Goal: Task Accomplishment & Management: Complete application form

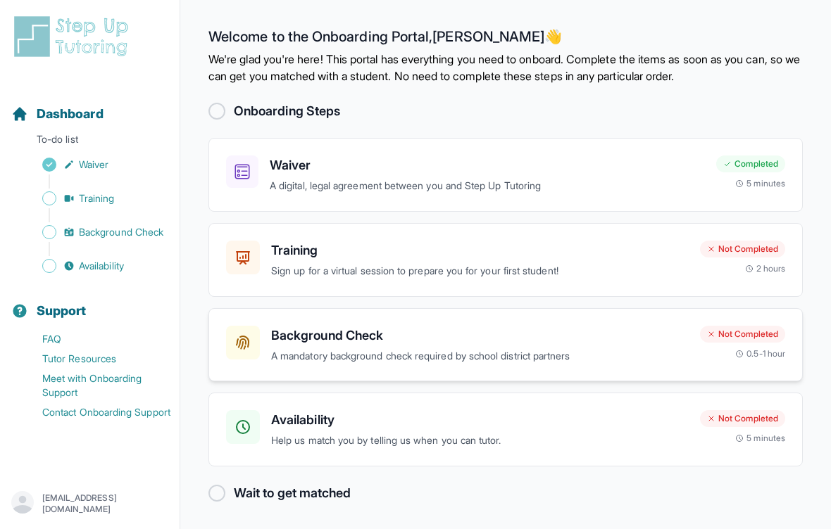
click at [667, 349] on p "A mandatory background check required by school district partners" at bounding box center [480, 357] width 418 height 16
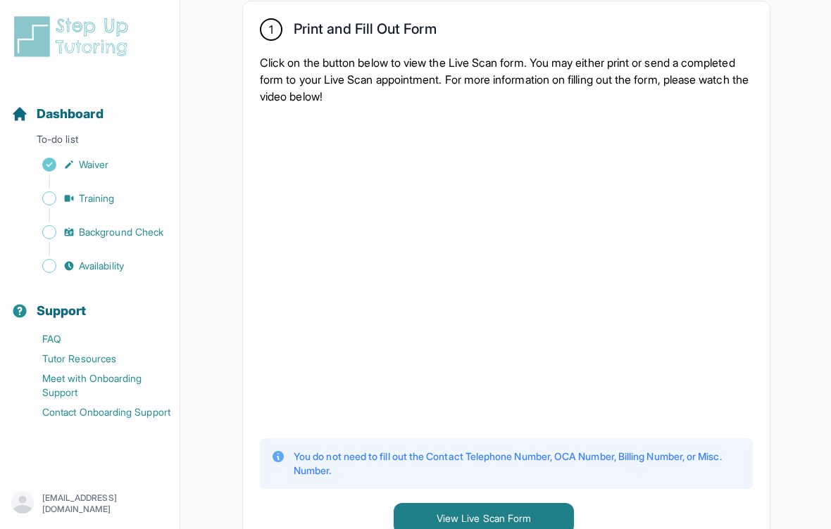
scroll to position [299, 0]
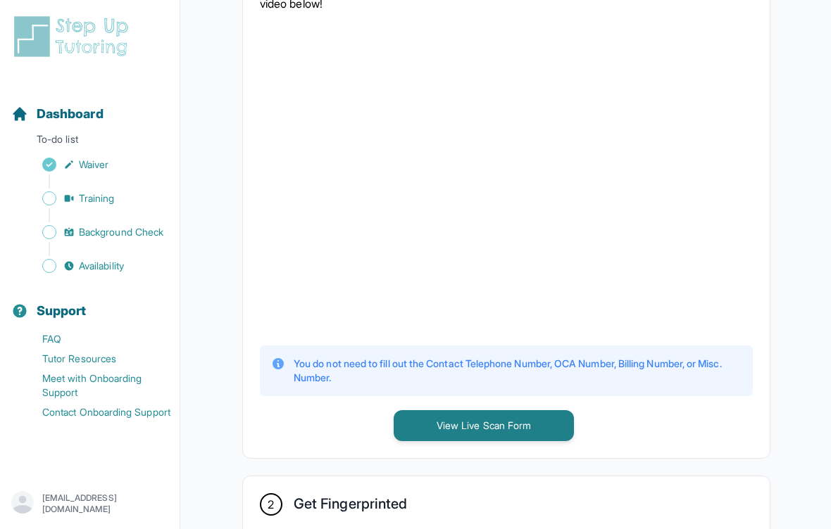
click at [829, 82] on main "**********" at bounding box center [505, 438] width 651 height 1661
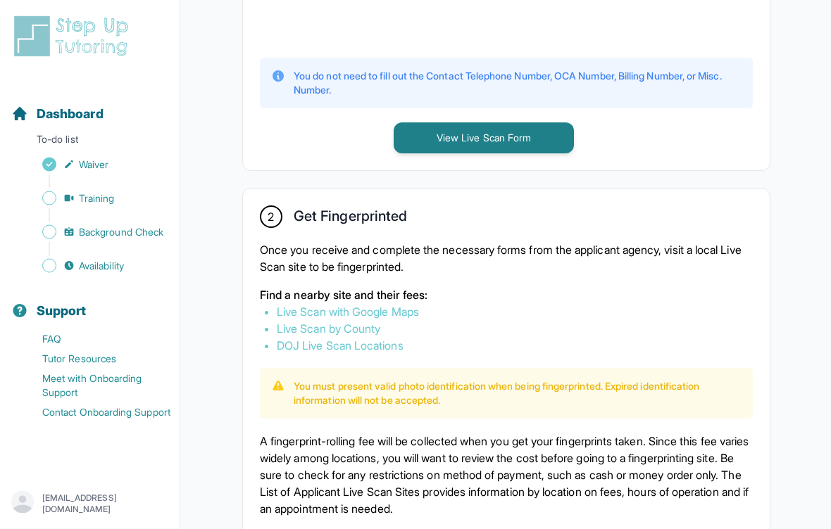
scroll to position [663, 0]
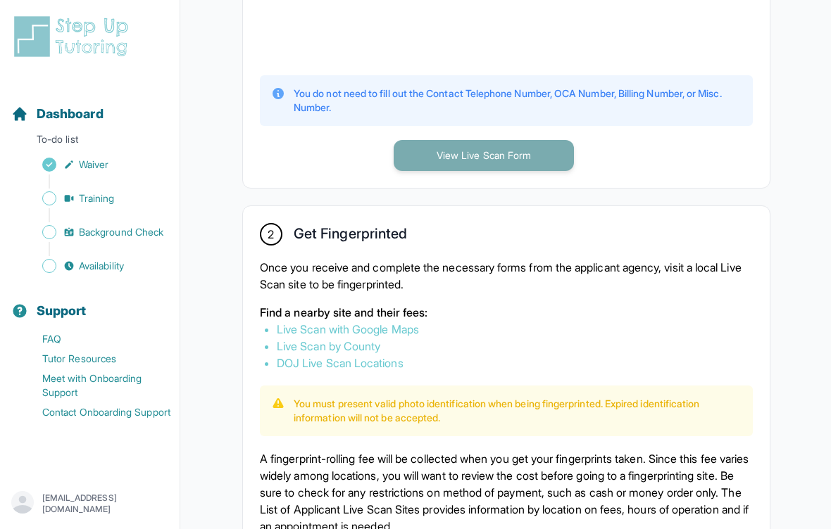
click at [545, 171] on button "View Live Scan Form" at bounding box center [484, 155] width 180 height 31
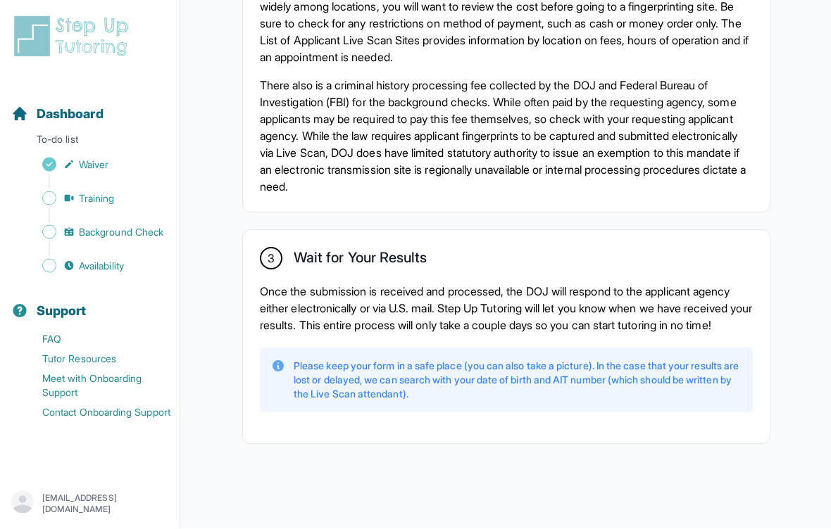
scroll to position [1148, 0]
click at [123, 279] on button "Support" at bounding box center [90, 303] width 168 height 48
click at [128, 253] on div "Sidebar" at bounding box center [92, 249] width 163 height 14
click at [107, 275] on link "Availability" at bounding box center [95, 266] width 168 height 20
